Goal: Task Accomplishment & Management: Manage account settings

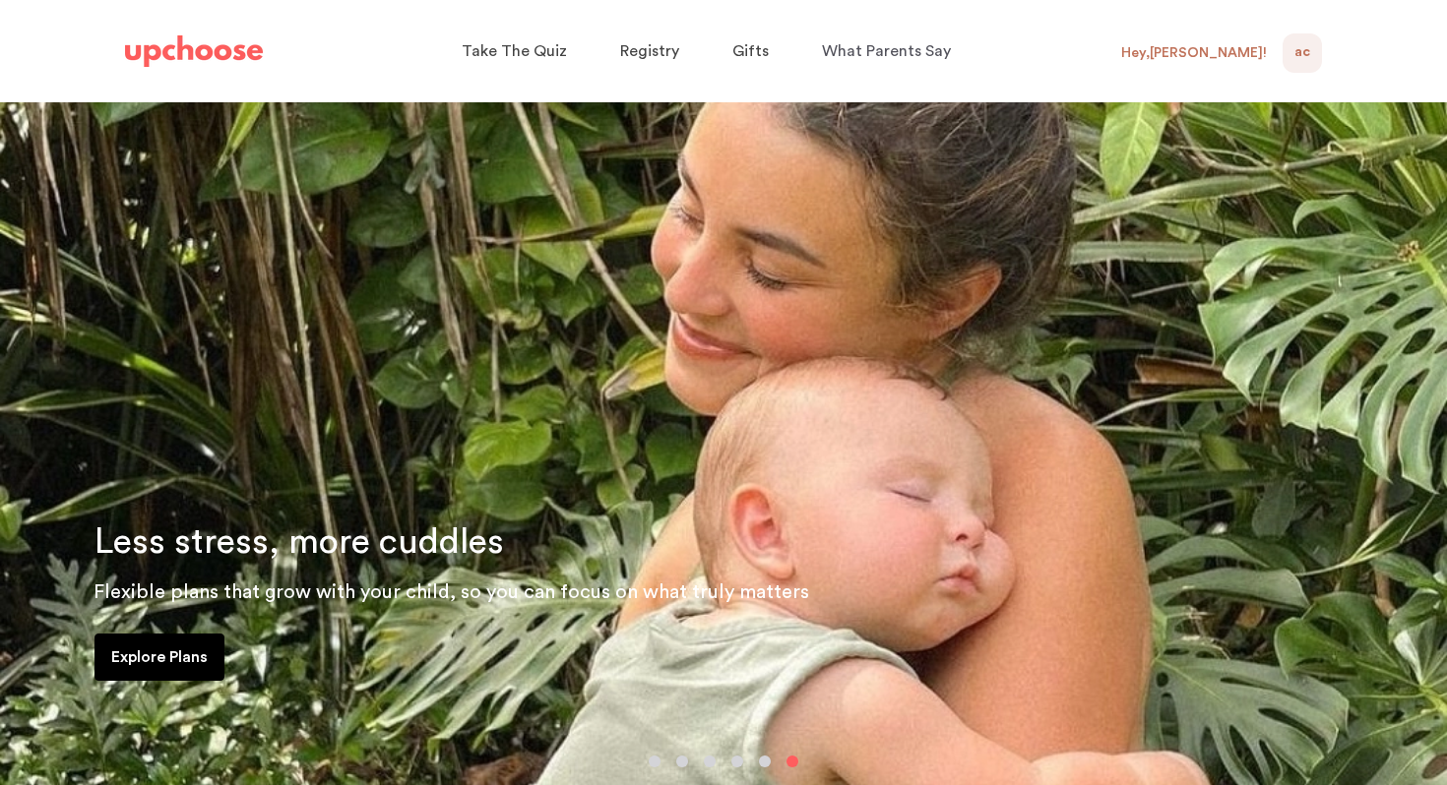
click at [1243, 53] on div "Hey, [PERSON_NAME] !" at bounding box center [1194, 53] width 146 height 18
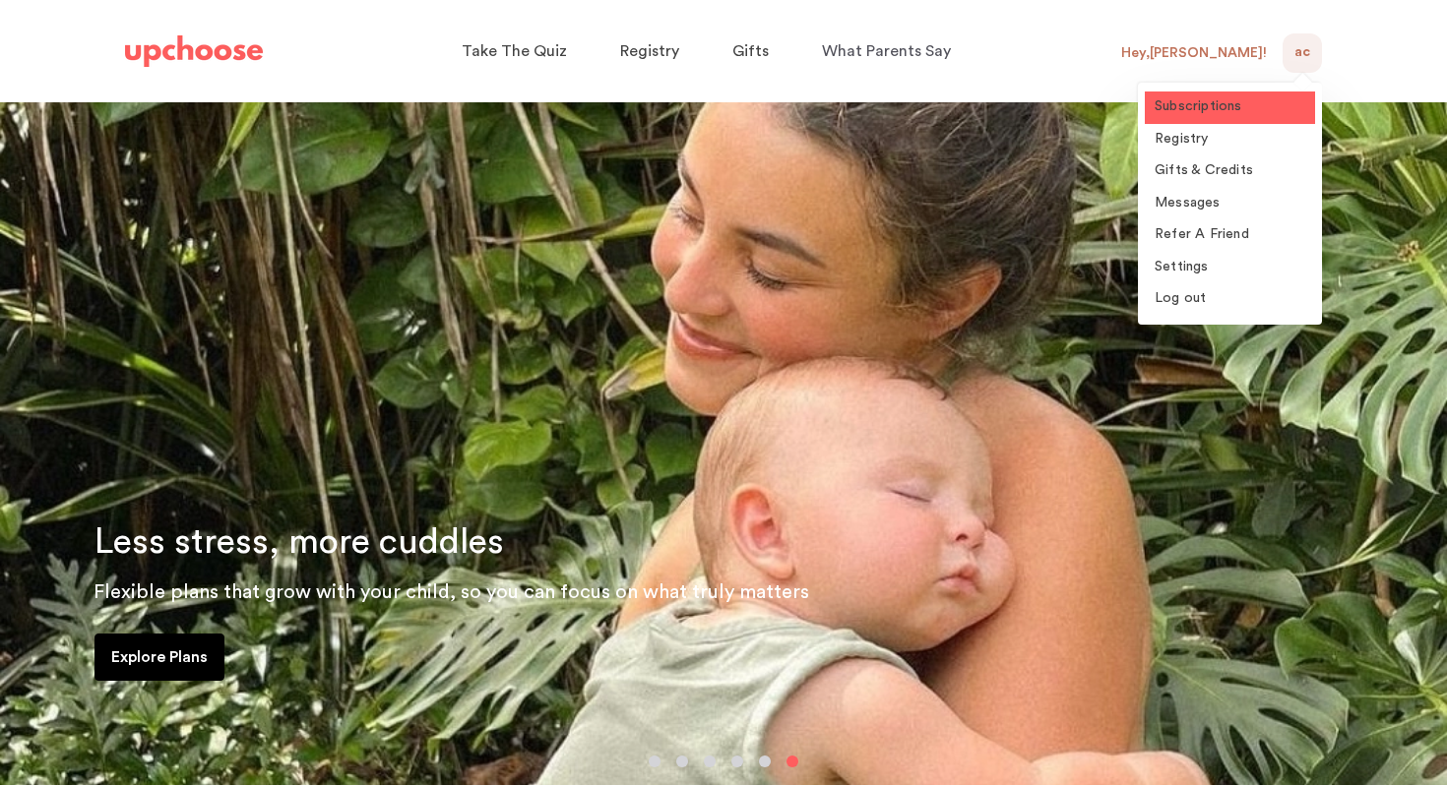
click at [1225, 105] on span "Subscriptions" at bounding box center [1198, 106] width 88 height 14
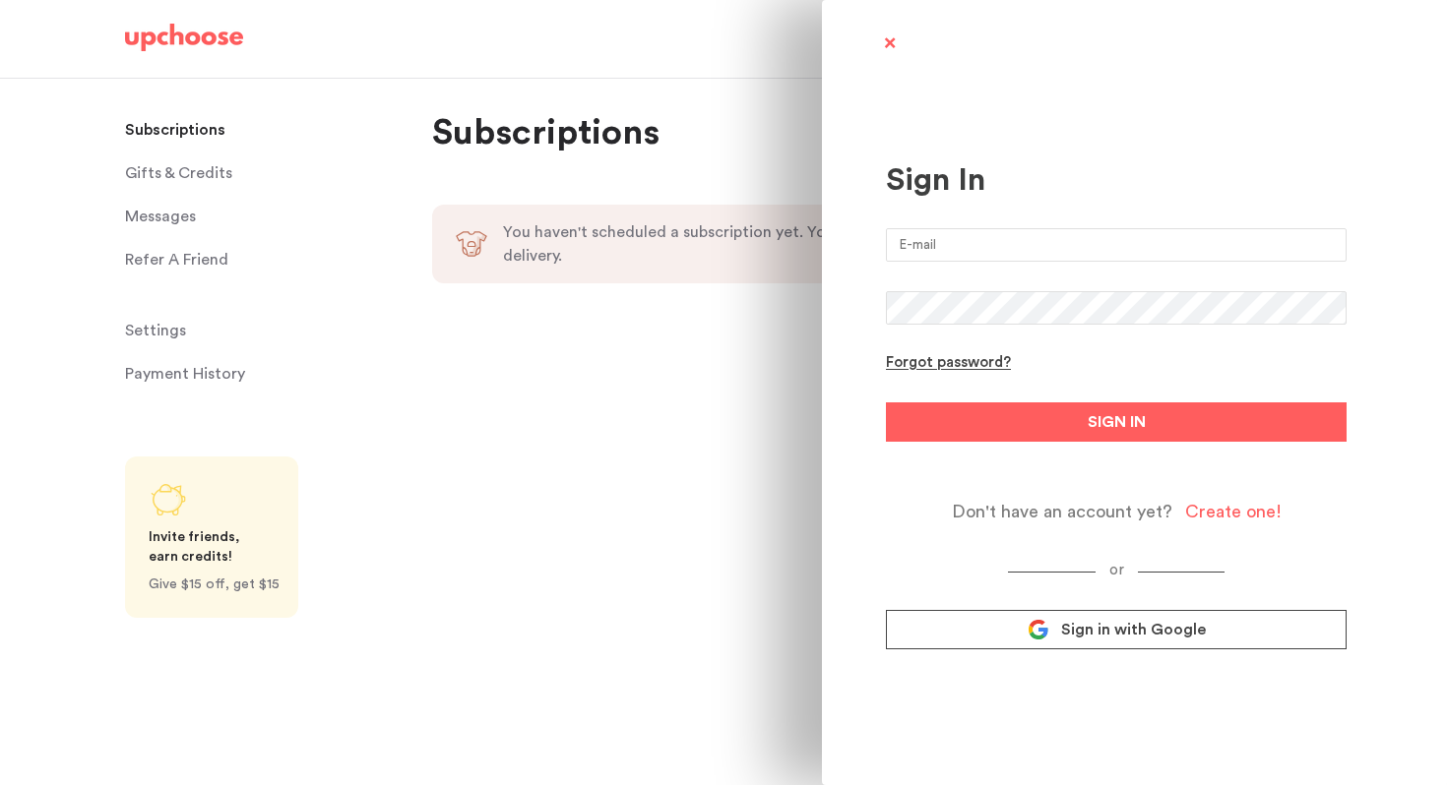
click at [1124, 636] on span "Sign in with Google" at bounding box center [1133, 630] width 145 height 20
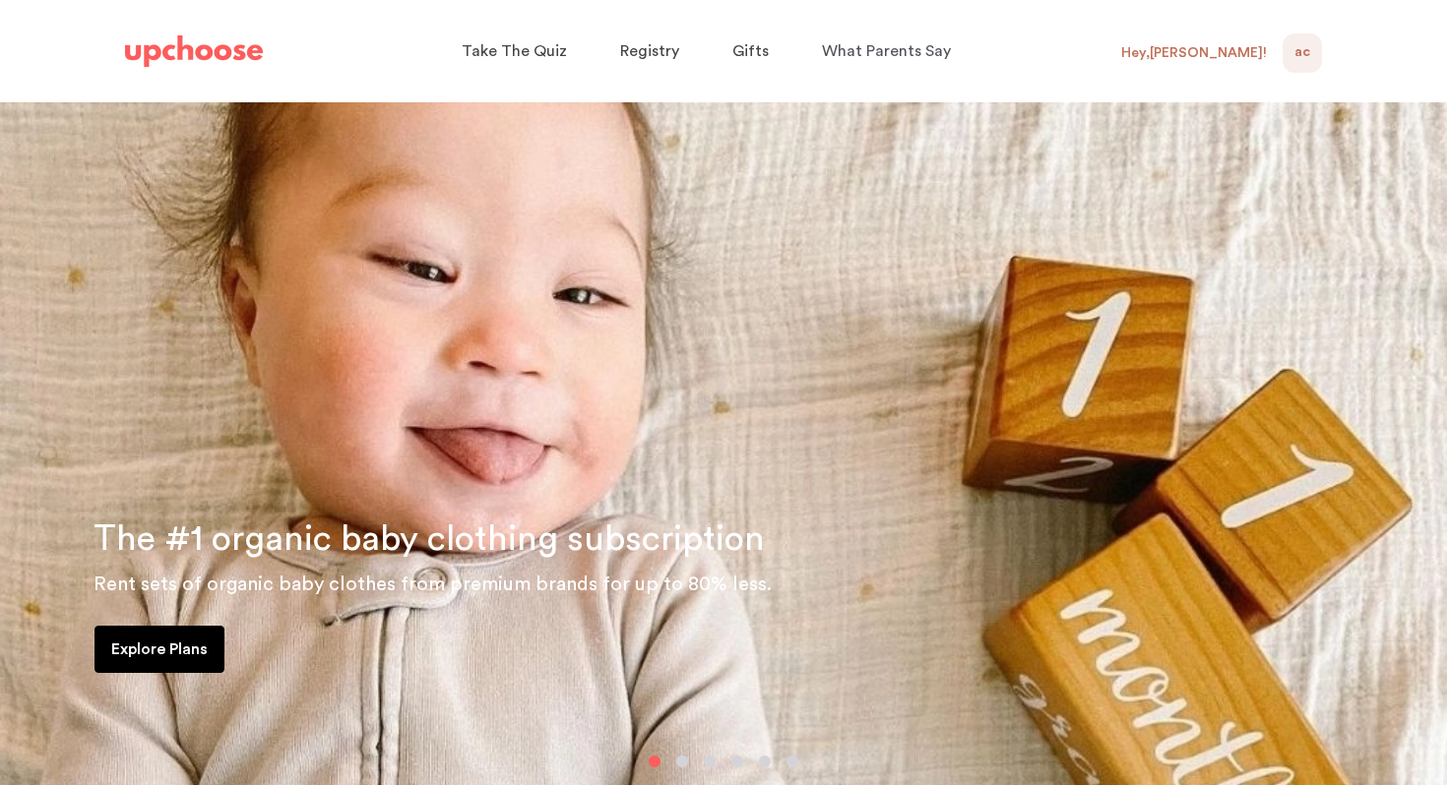
click at [1226, 57] on div "Hey, [PERSON_NAME] !" at bounding box center [1194, 53] width 146 height 18
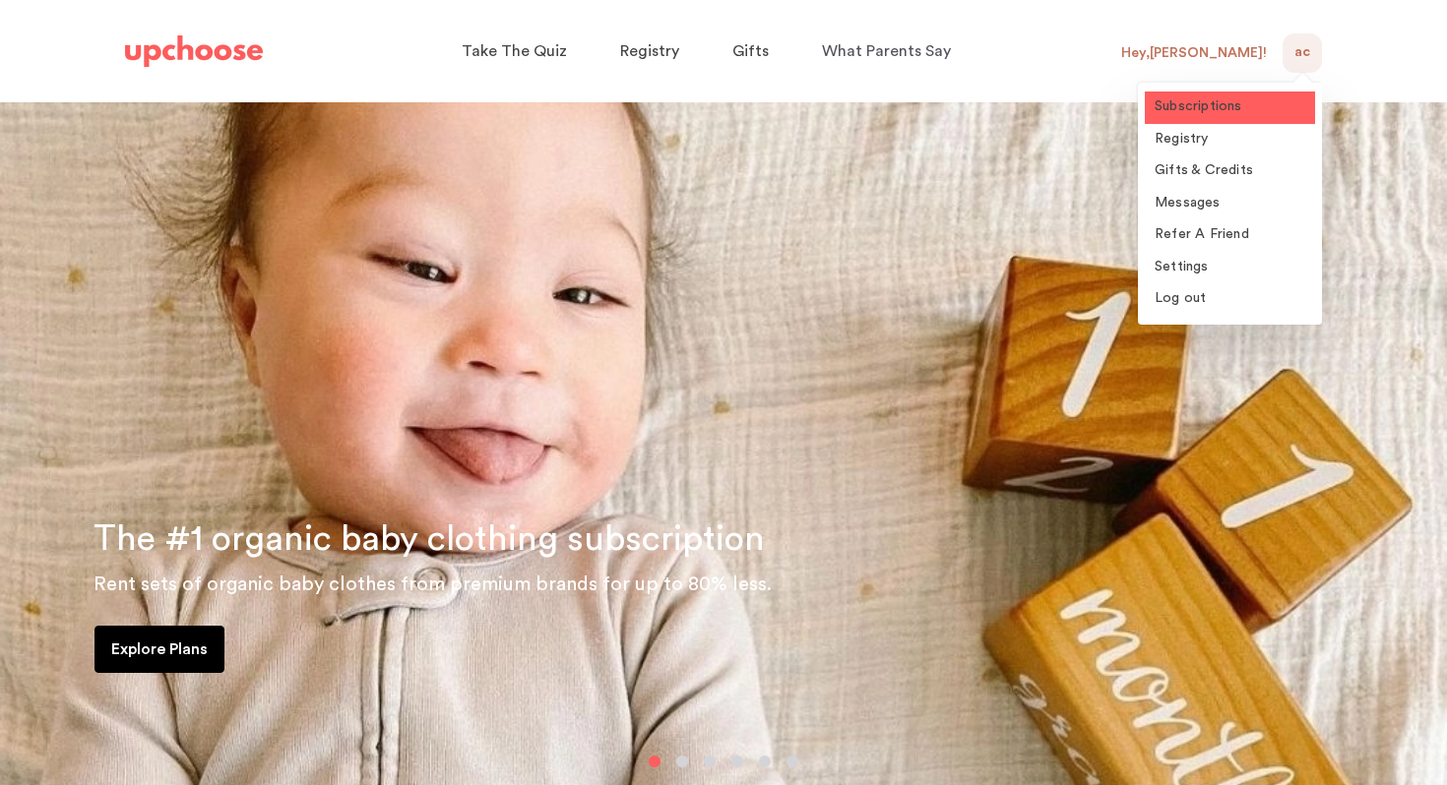
click at [1208, 106] on span "Subscriptions" at bounding box center [1198, 106] width 88 height 14
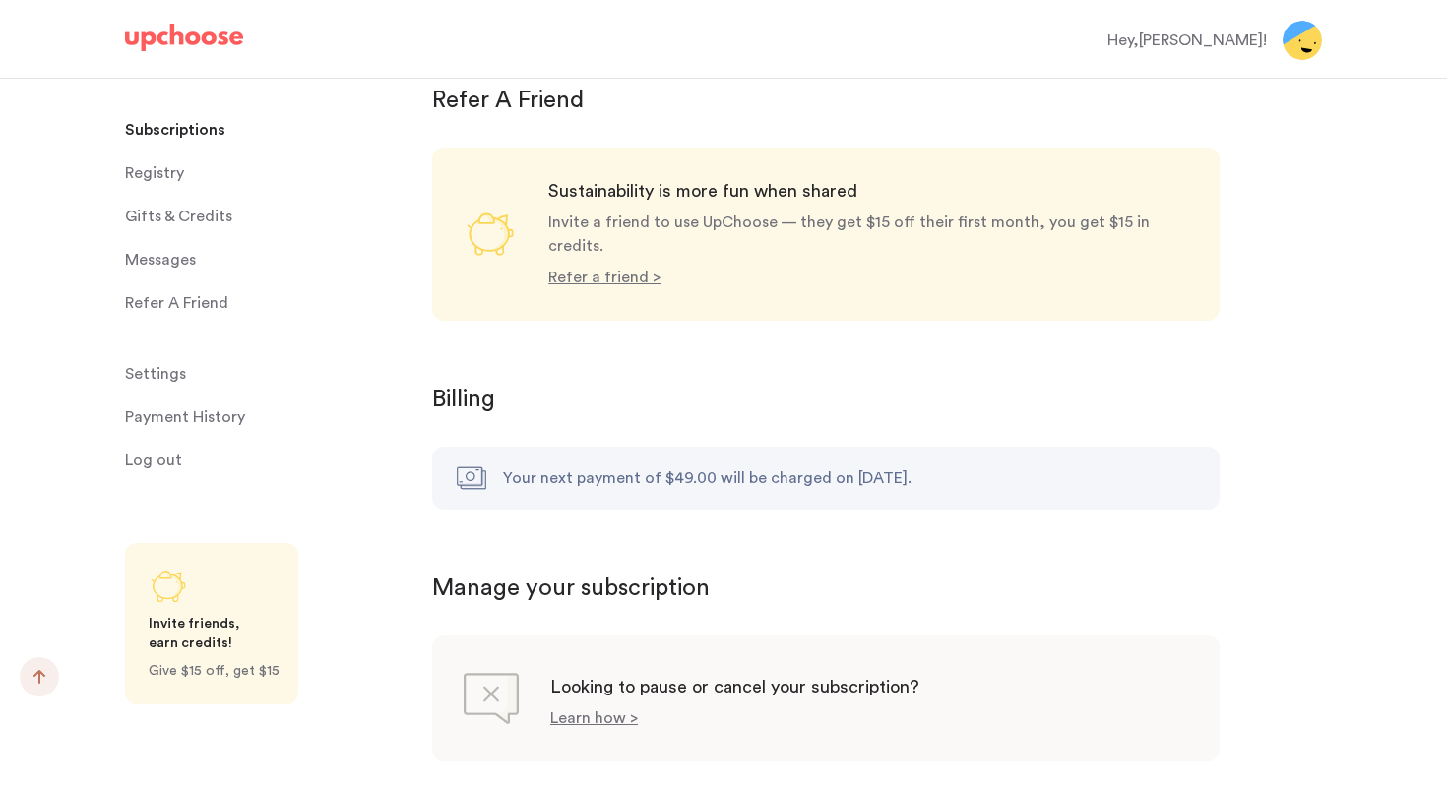
scroll to position [1815, 0]
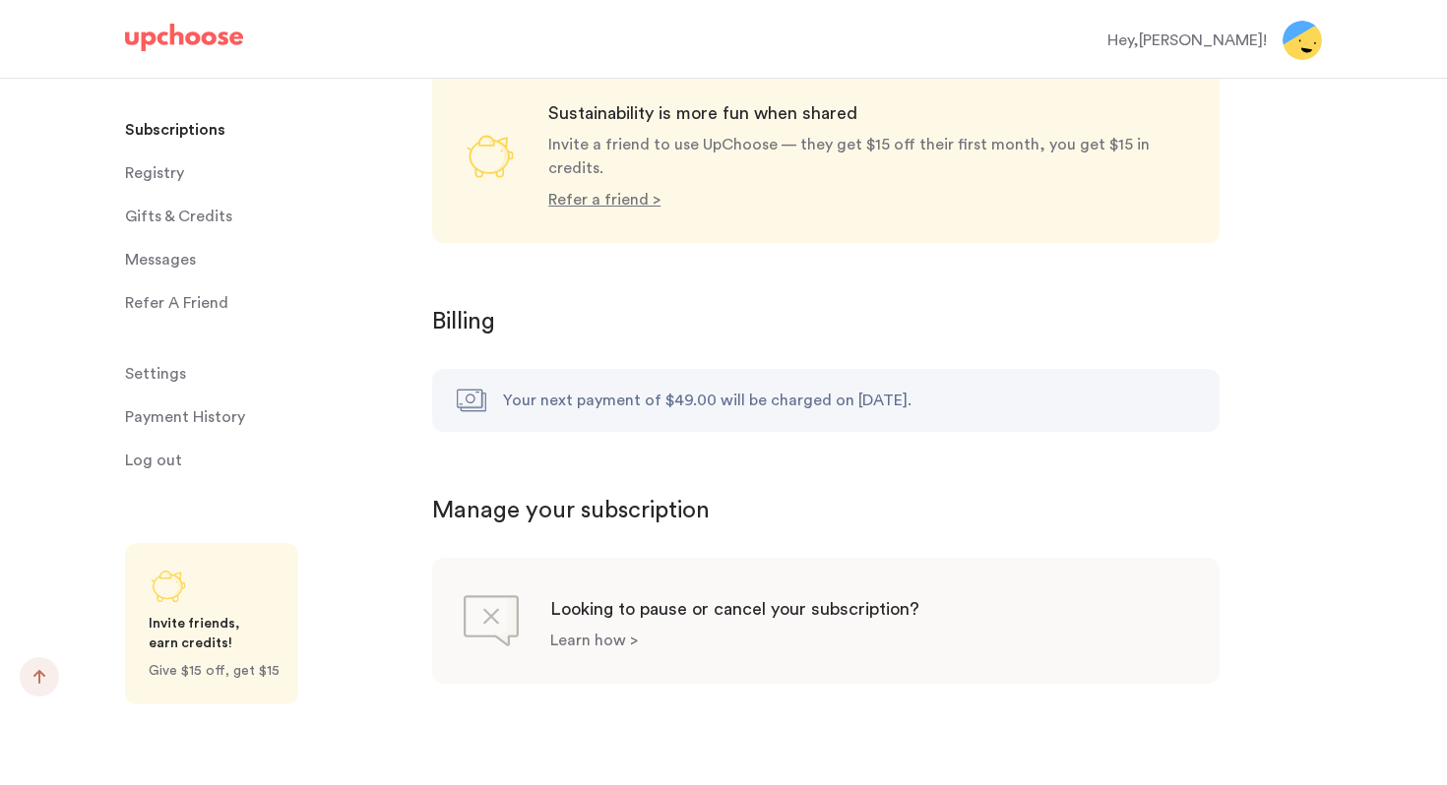
click at [608, 633] on p "Learn how >" at bounding box center [594, 641] width 88 height 16
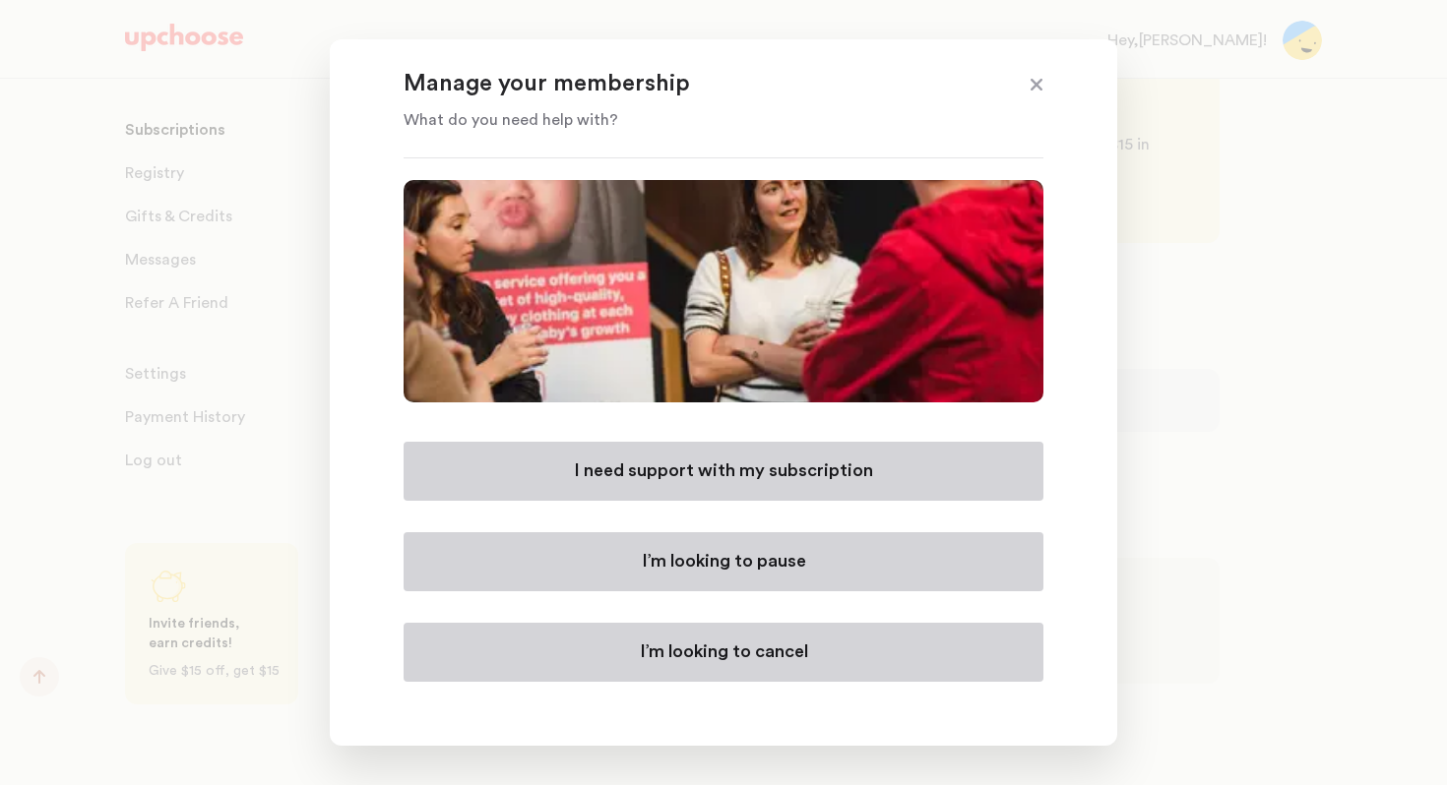
click at [728, 656] on p "I’m looking to cancel" at bounding box center [724, 653] width 168 height 24
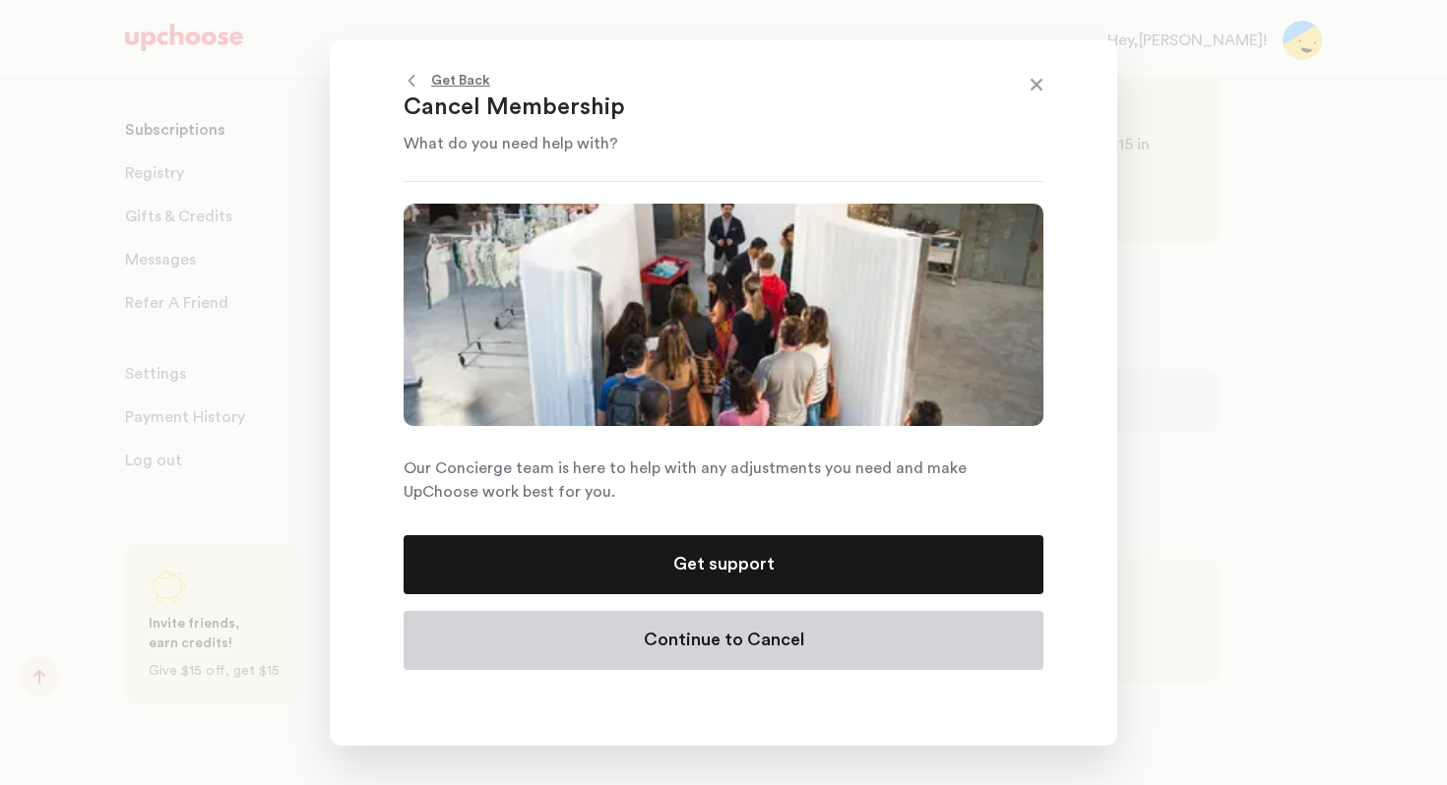
click at [722, 643] on p "Continue to Cancel" at bounding box center [724, 641] width 160 height 24
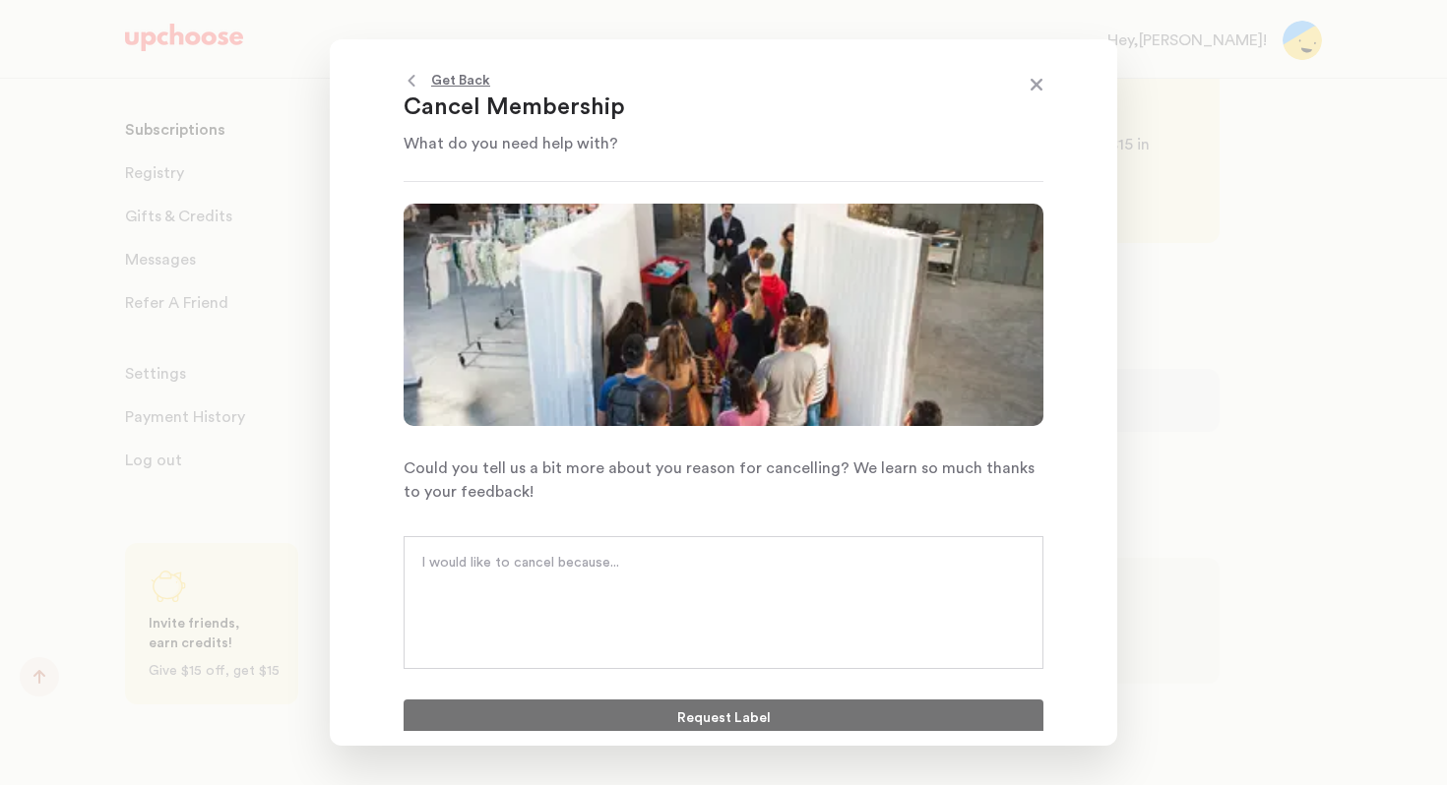
click at [704, 598] on textarea at bounding box center [723, 582] width 604 height 59
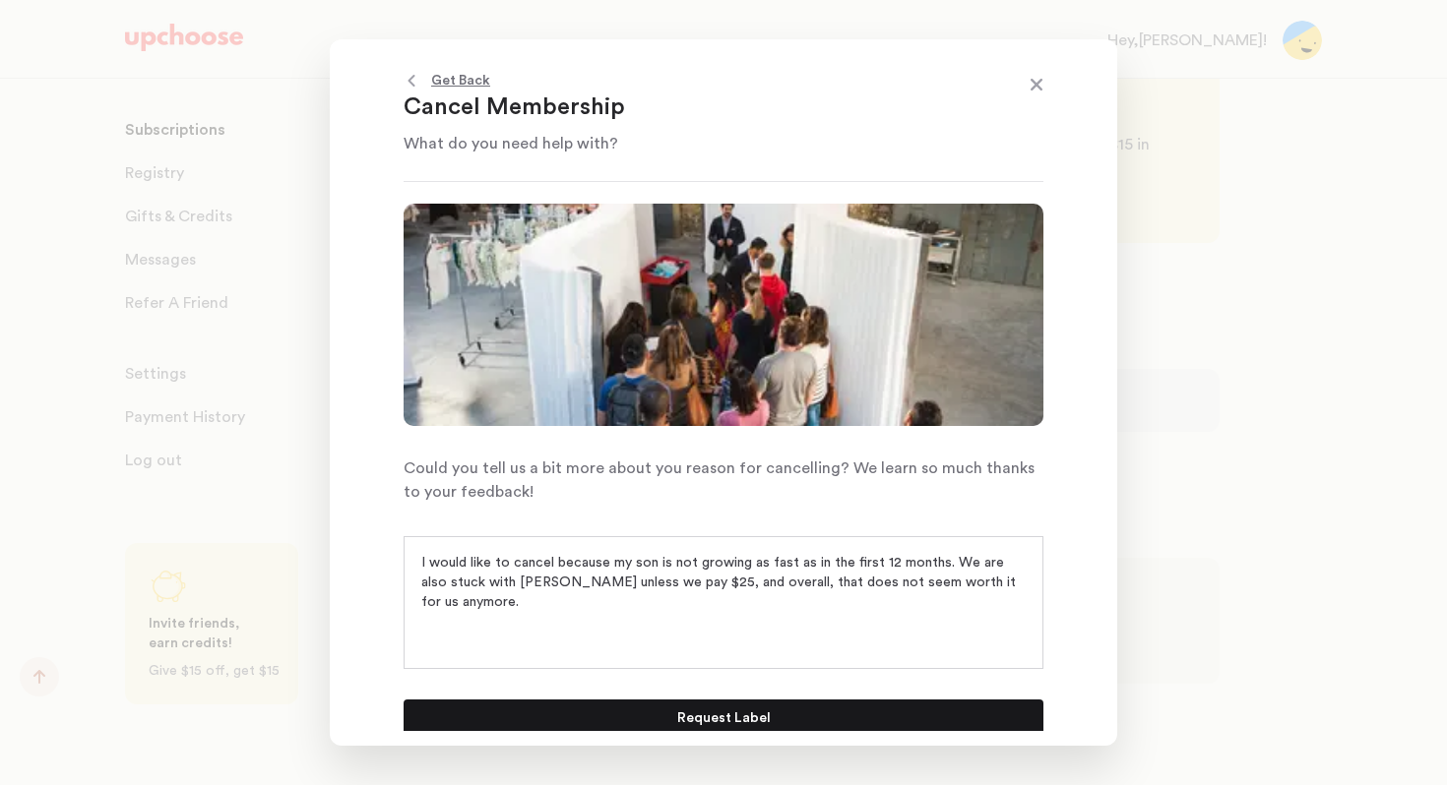
scroll to position [7, 0]
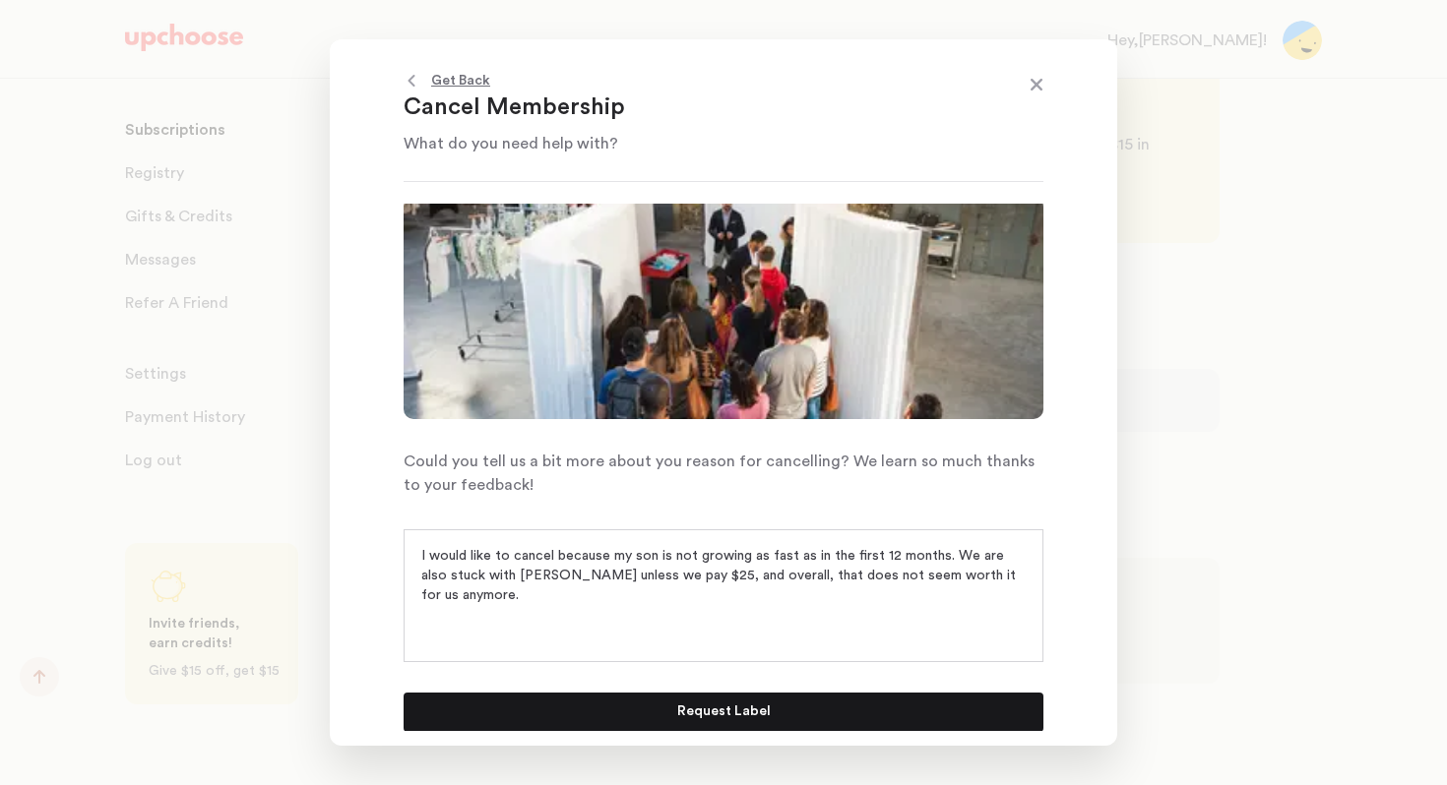
click at [778, 577] on textarea "I would like to cancel because my son is not growing as fast as in the first 12…" at bounding box center [723, 575] width 604 height 59
type textarea "I would like to cancel because my son is not growing as fast as in the first 12…"
click at [711, 703] on p "Request Label" at bounding box center [723, 713] width 93 height 24
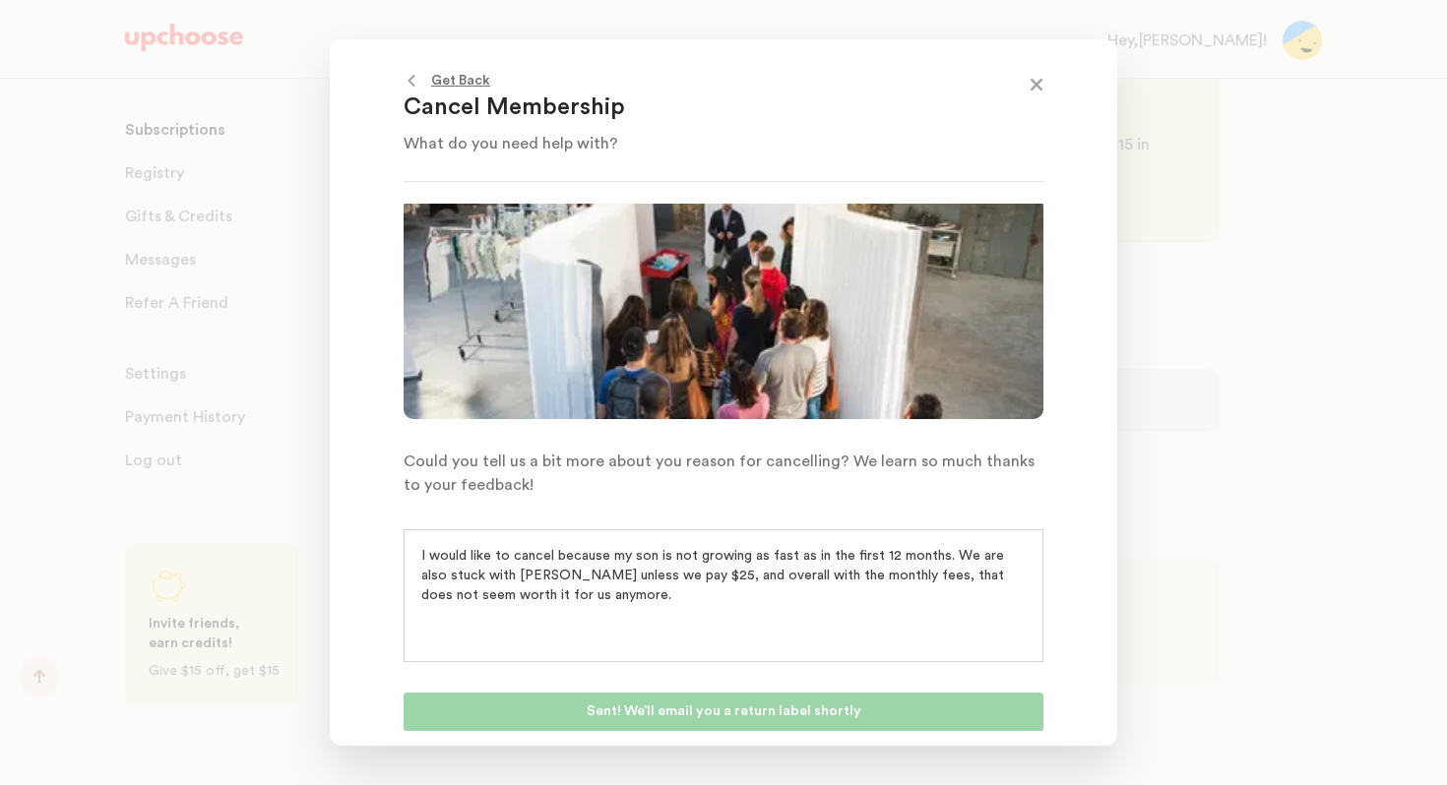
click at [1035, 75] on span at bounding box center [1037, 87] width 26 height 26
